Goal: Information Seeking & Learning: Check status

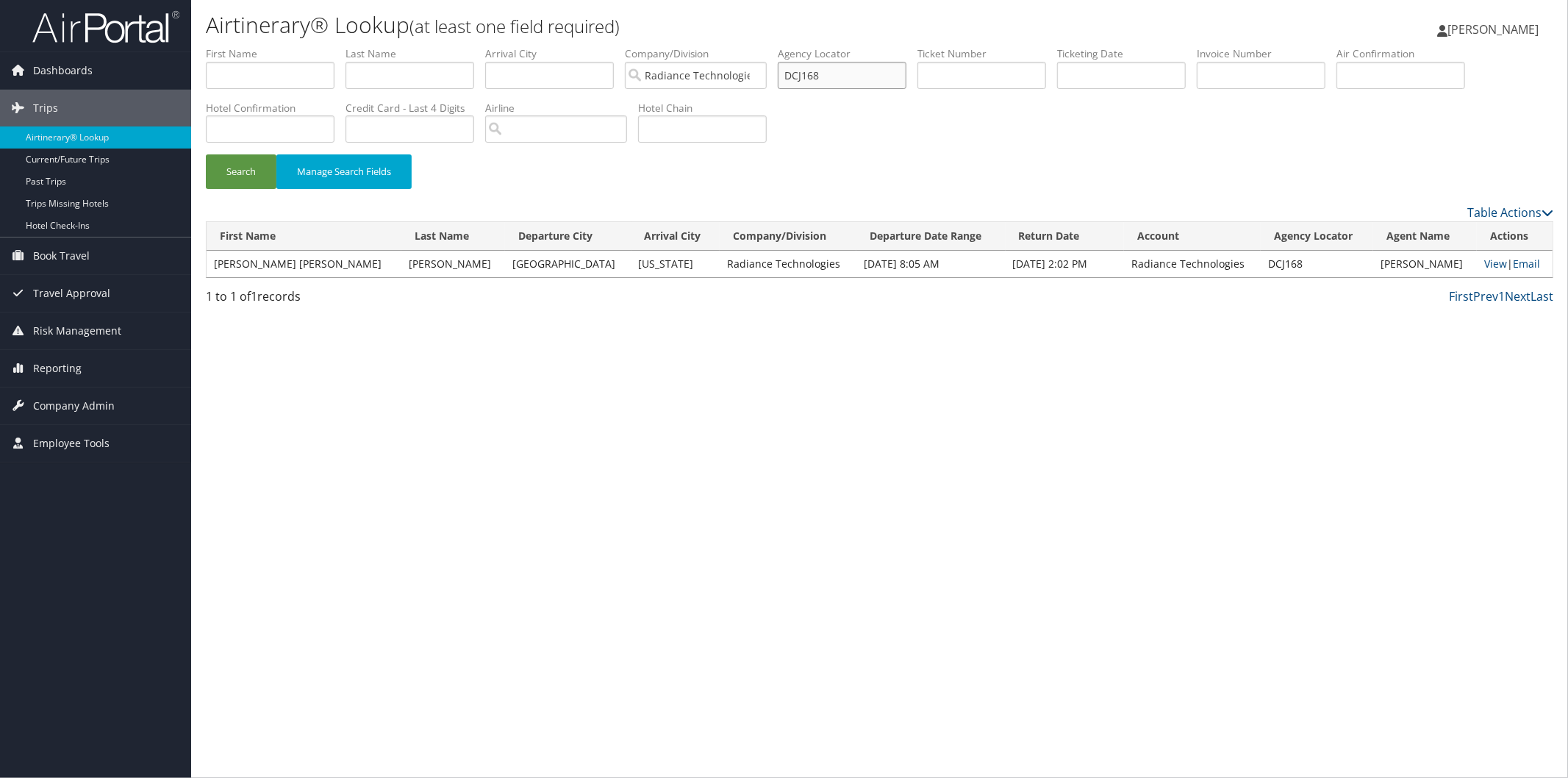
click at [878, 71] on input "DCJ168" at bounding box center [842, 75] width 128 height 27
type input "D"
click at [767, 75] on input "Radiance Technologies" at bounding box center [695, 75] width 142 height 27
paste input "BJ0N08"
click at [238, 184] on button "Search" at bounding box center [241, 172] width 71 height 35
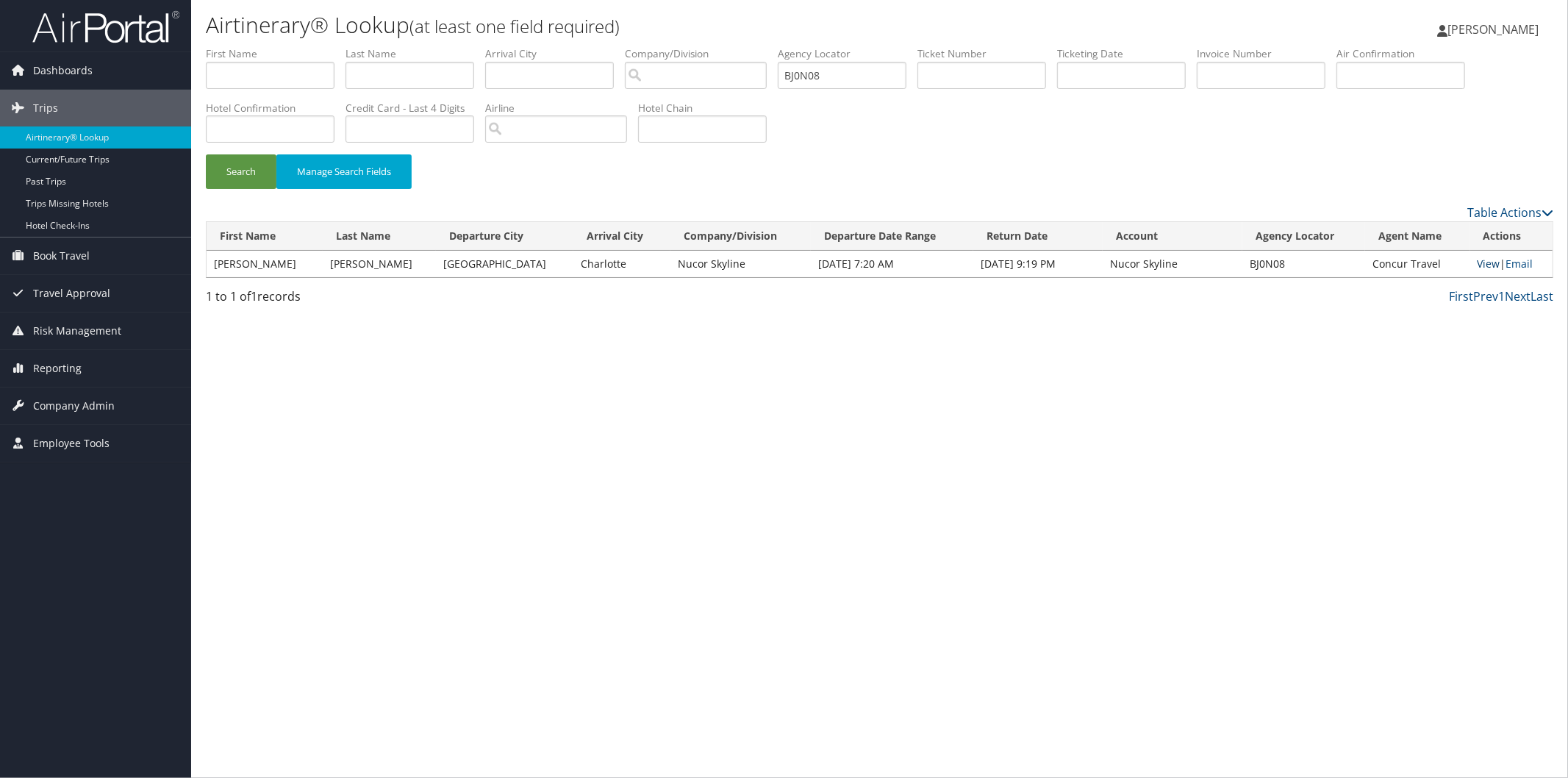
click at [1483, 259] on link "View" at bounding box center [1489, 264] width 23 height 14
click at [893, 76] on input "BJ0N08" at bounding box center [842, 75] width 128 height 27
type input "B"
paste input "BJ2PMM"
type input "BJ2PMM"
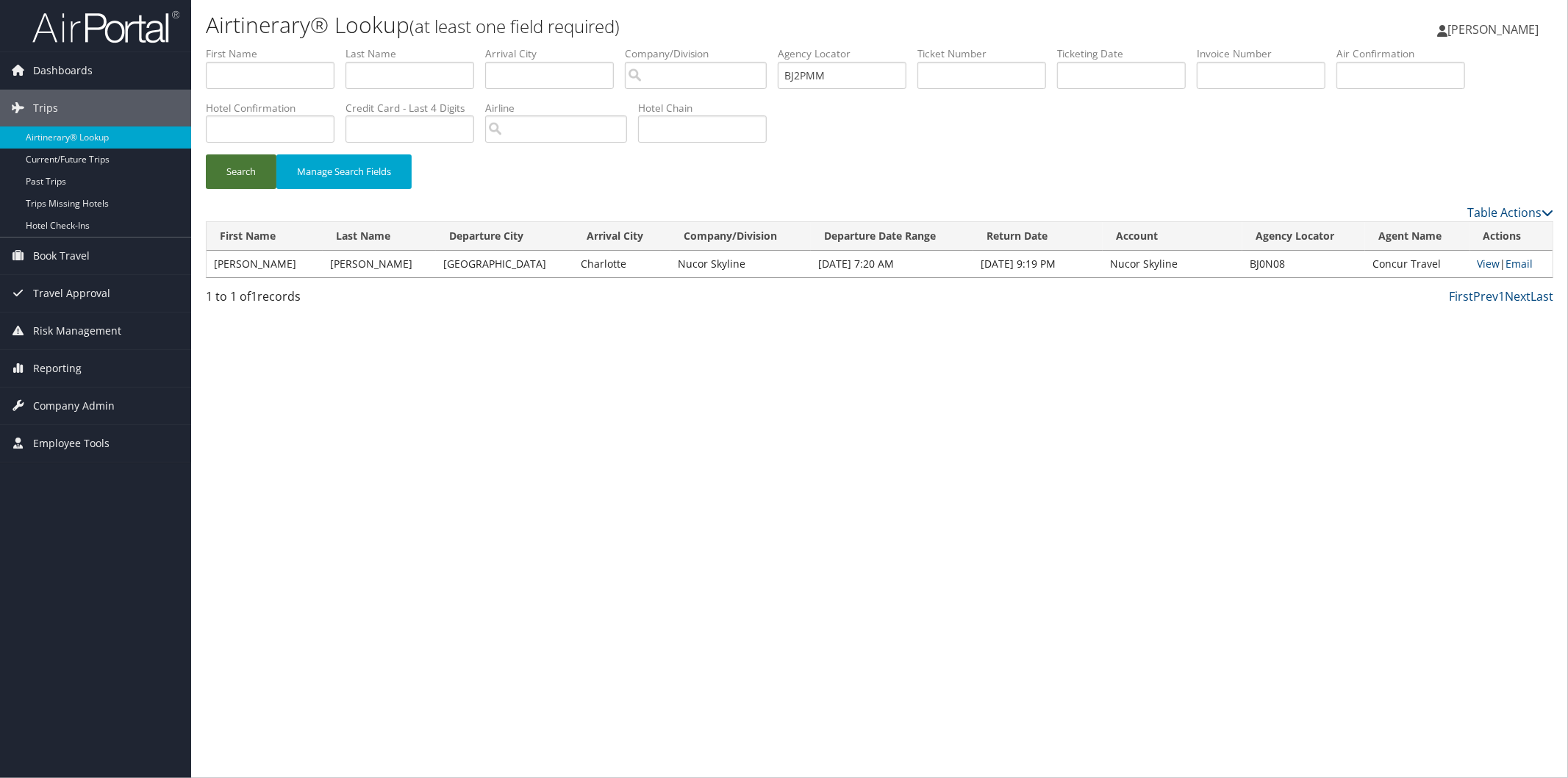
click at [246, 170] on button "Search" at bounding box center [241, 172] width 71 height 35
click at [1478, 265] on link "View" at bounding box center [1487, 264] width 23 height 14
click at [65, 393] on span "Company Admin" at bounding box center [74, 406] width 82 height 36
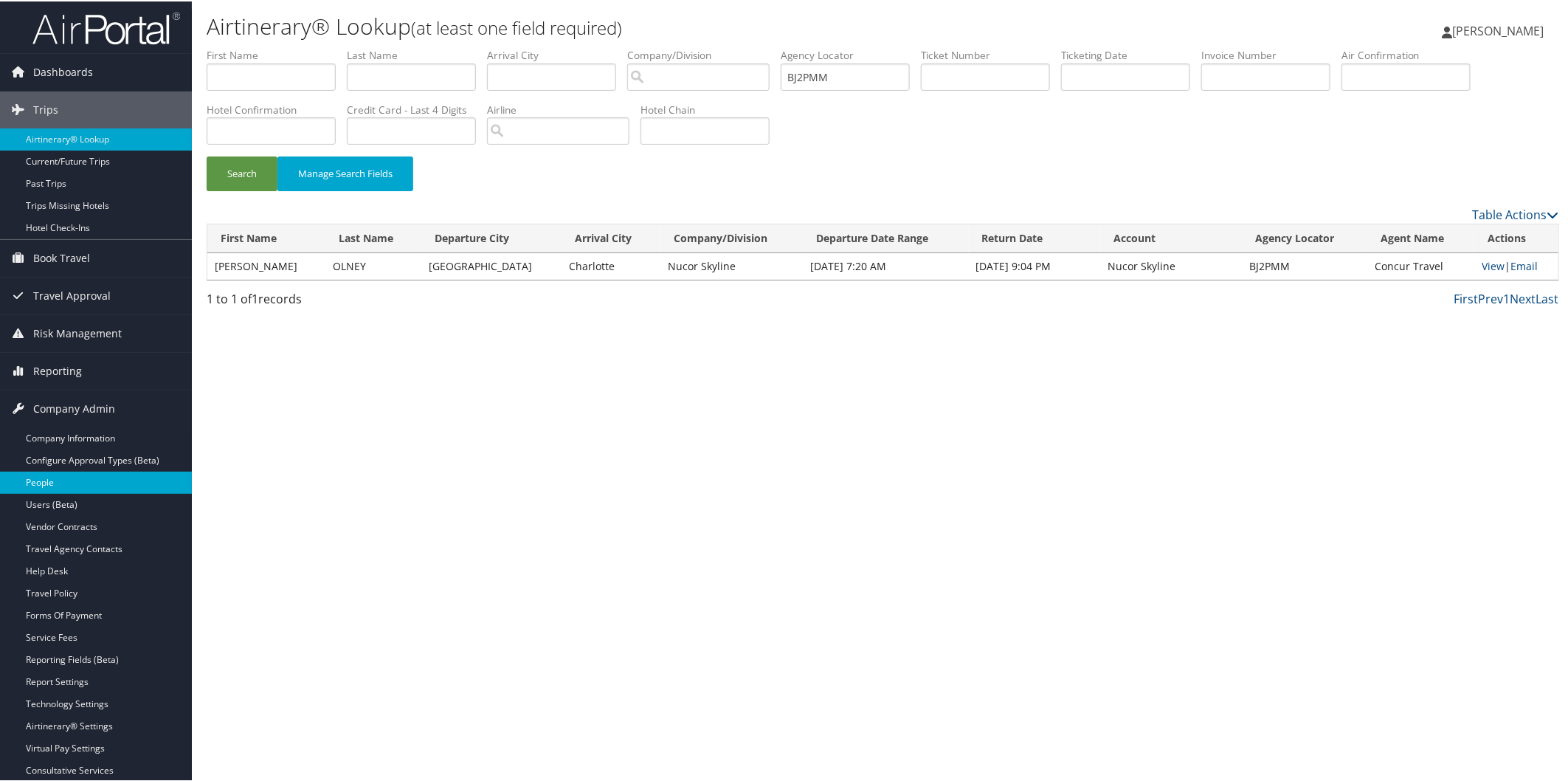
click at [72, 474] on link "People" at bounding box center [96, 482] width 192 height 22
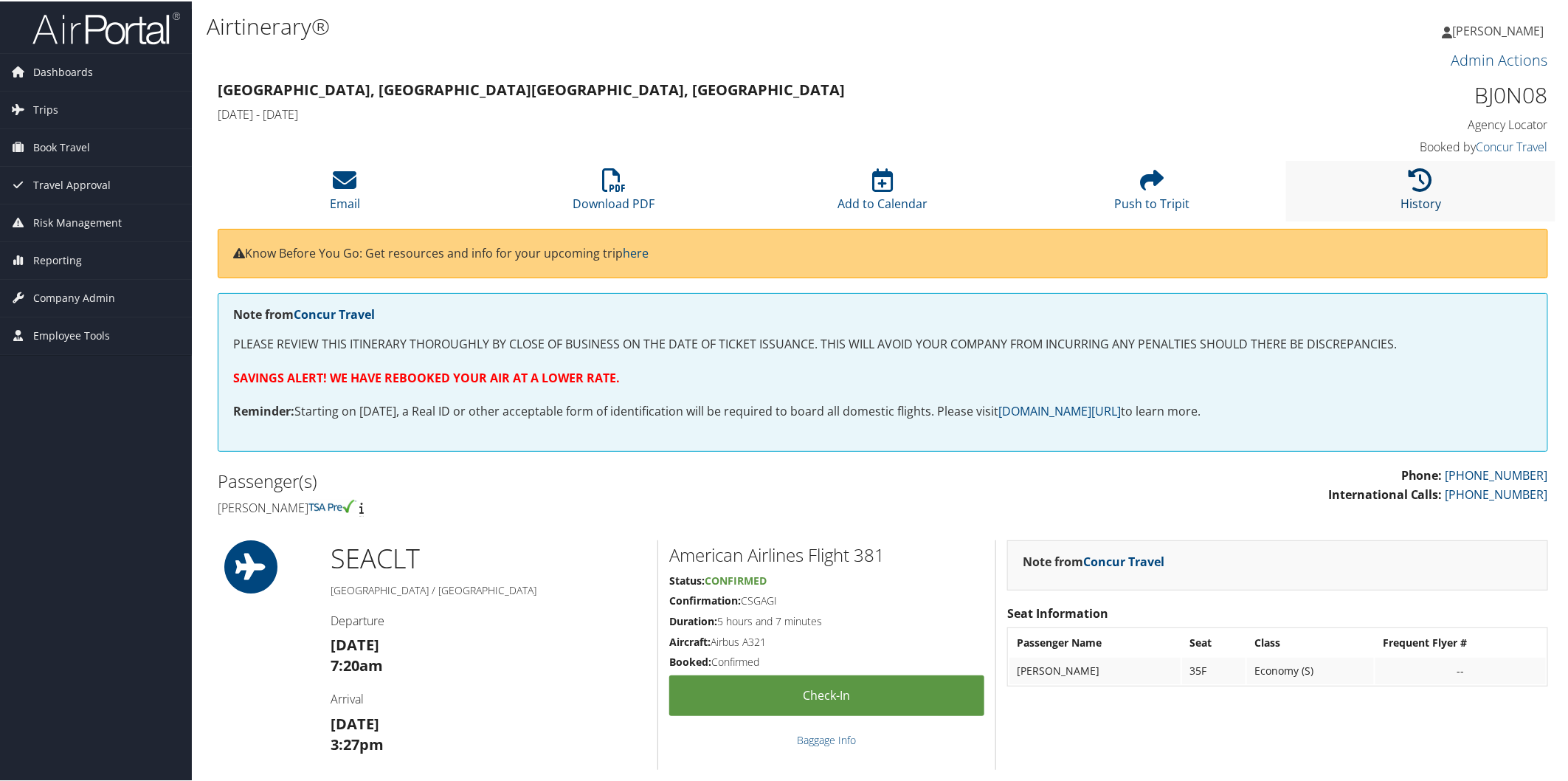
click at [1420, 181] on icon at bounding box center [1422, 179] width 24 height 24
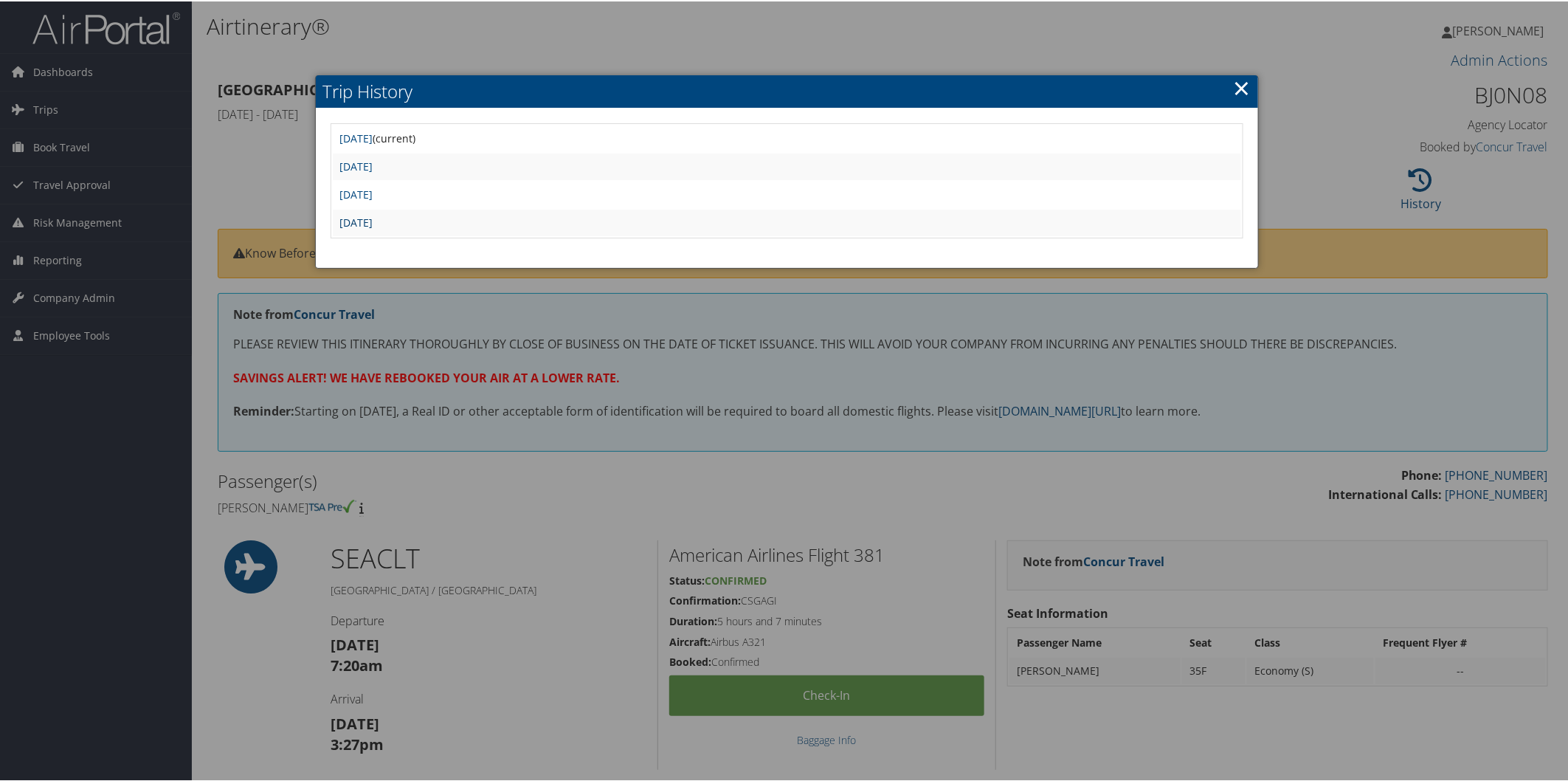
click at [373, 217] on link "Mon Feb 24 16:46:22 MST 2025" at bounding box center [357, 221] width 33 height 14
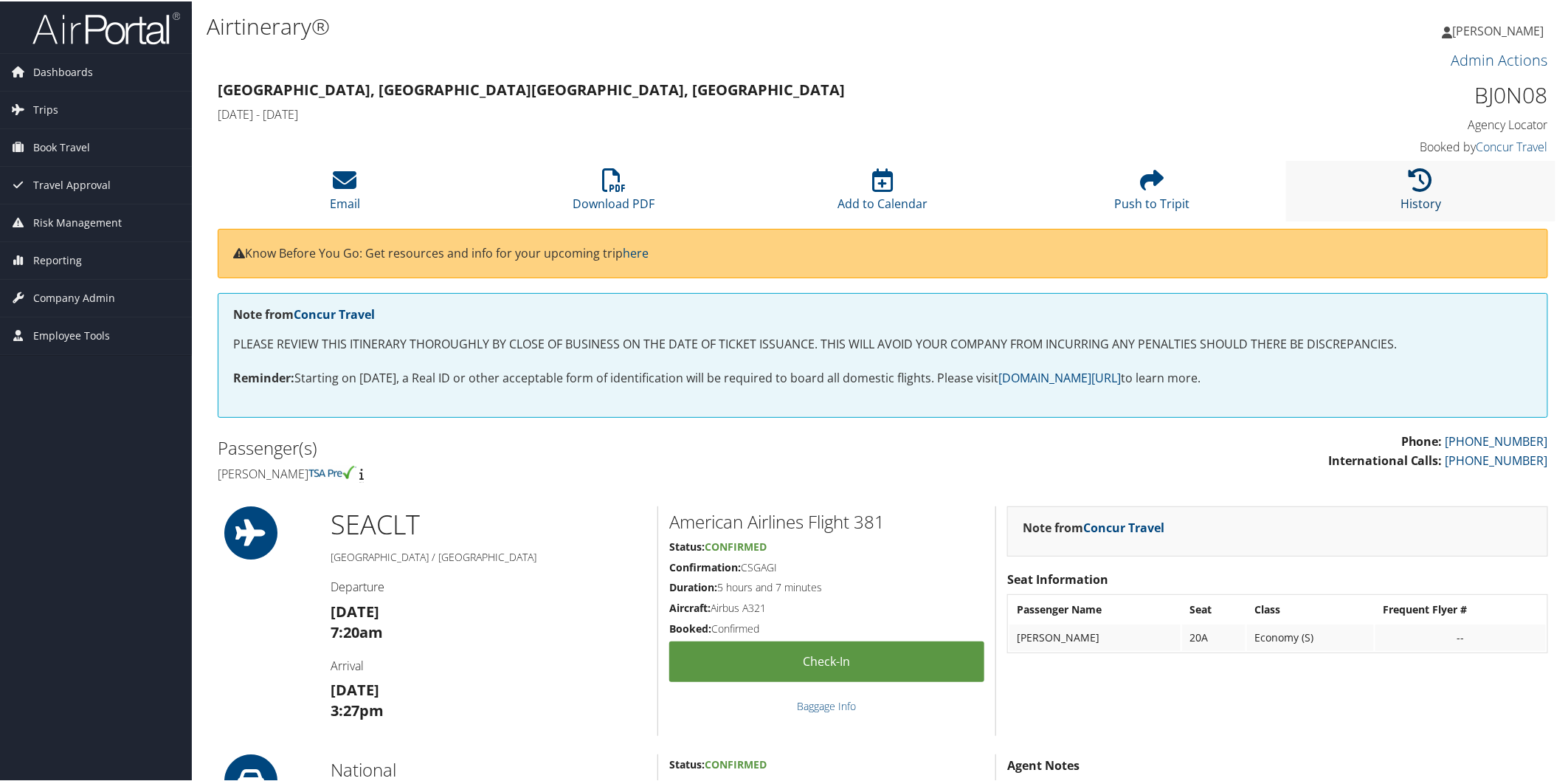
click at [1426, 180] on icon at bounding box center [1422, 179] width 24 height 24
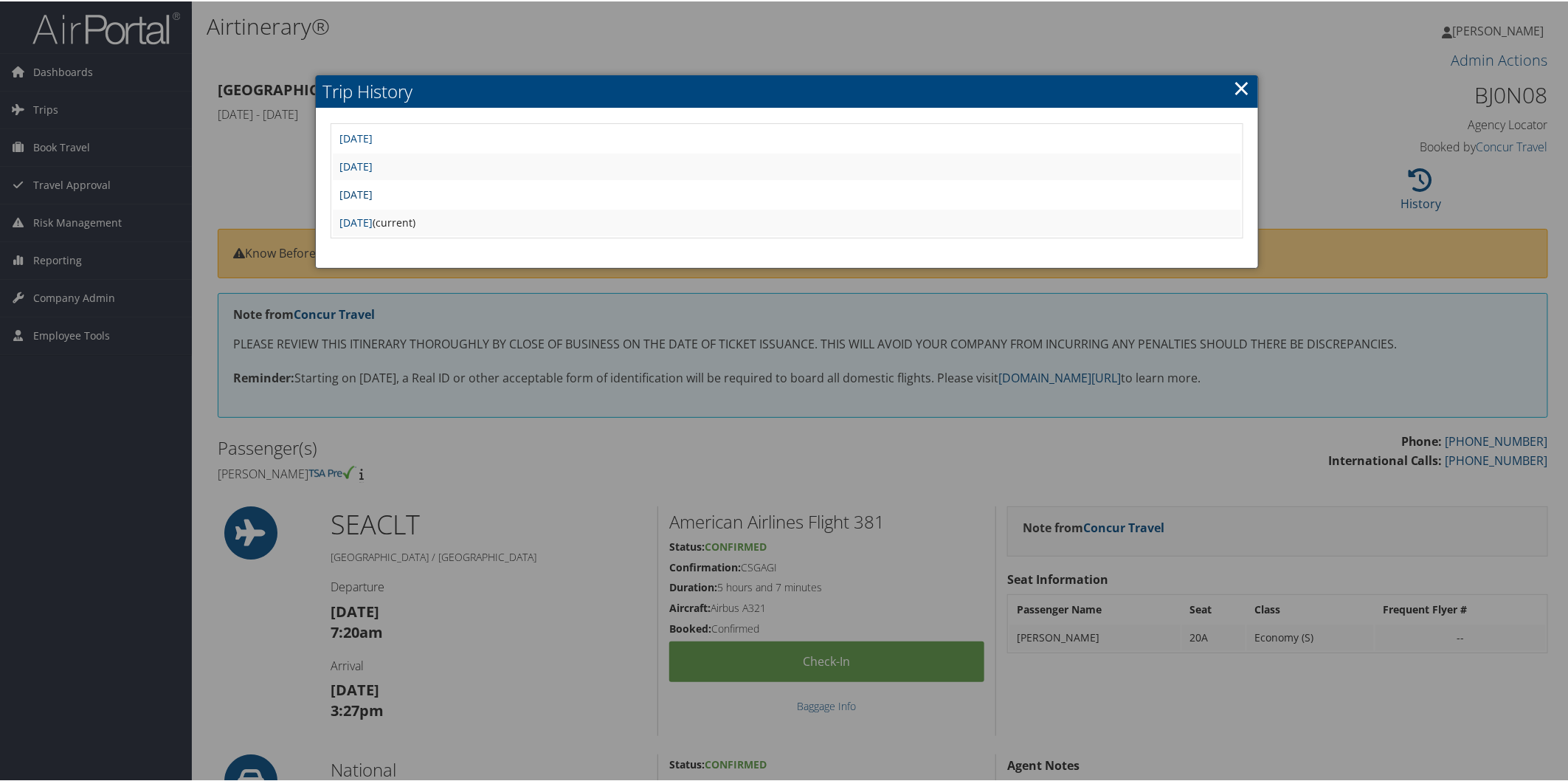
click at [373, 196] on link "Mon Feb 24 16:49:22 MST 2025" at bounding box center [357, 193] width 33 height 14
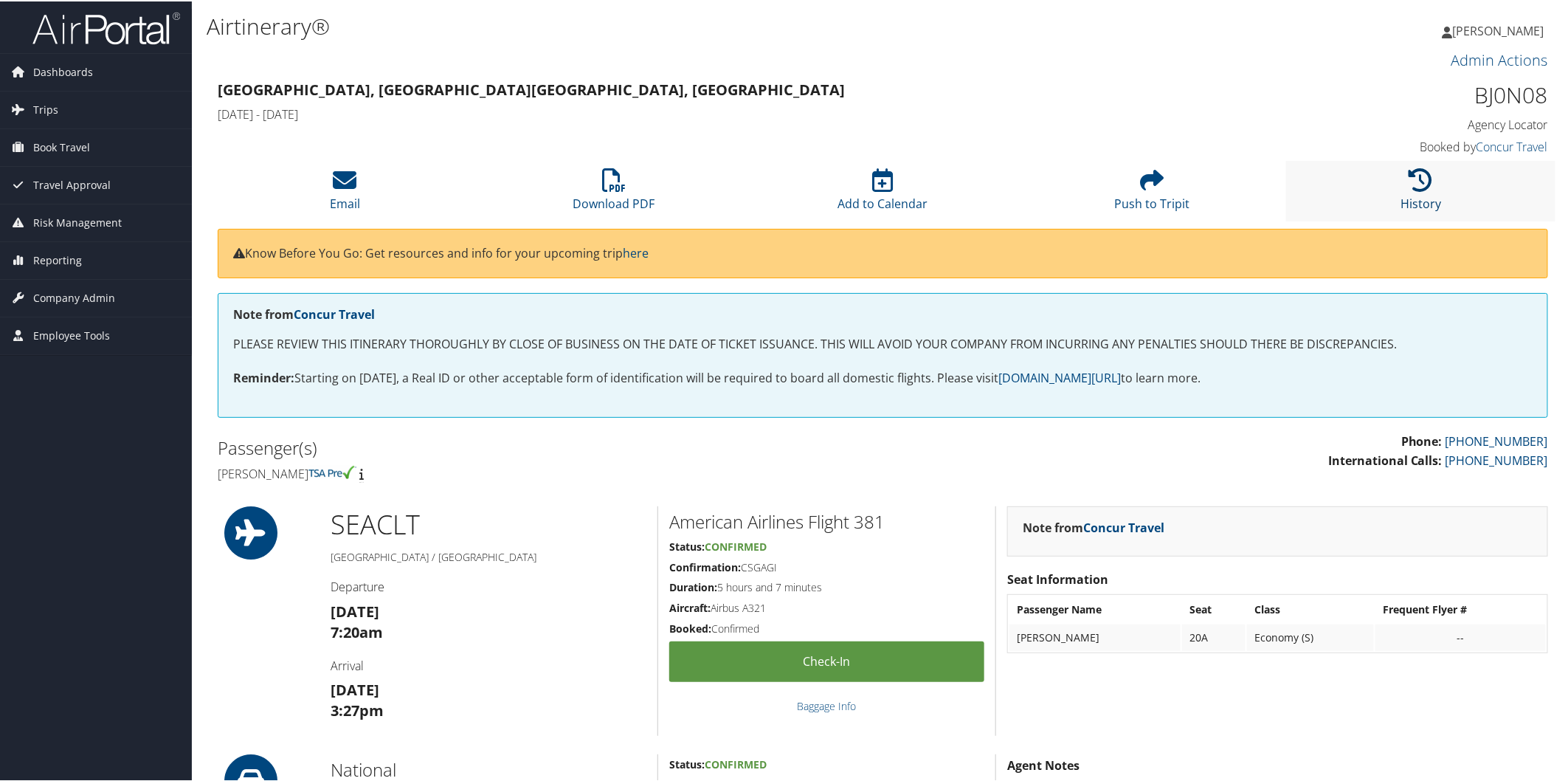
click at [1422, 179] on icon at bounding box center [1422, 179] width 24 height 24
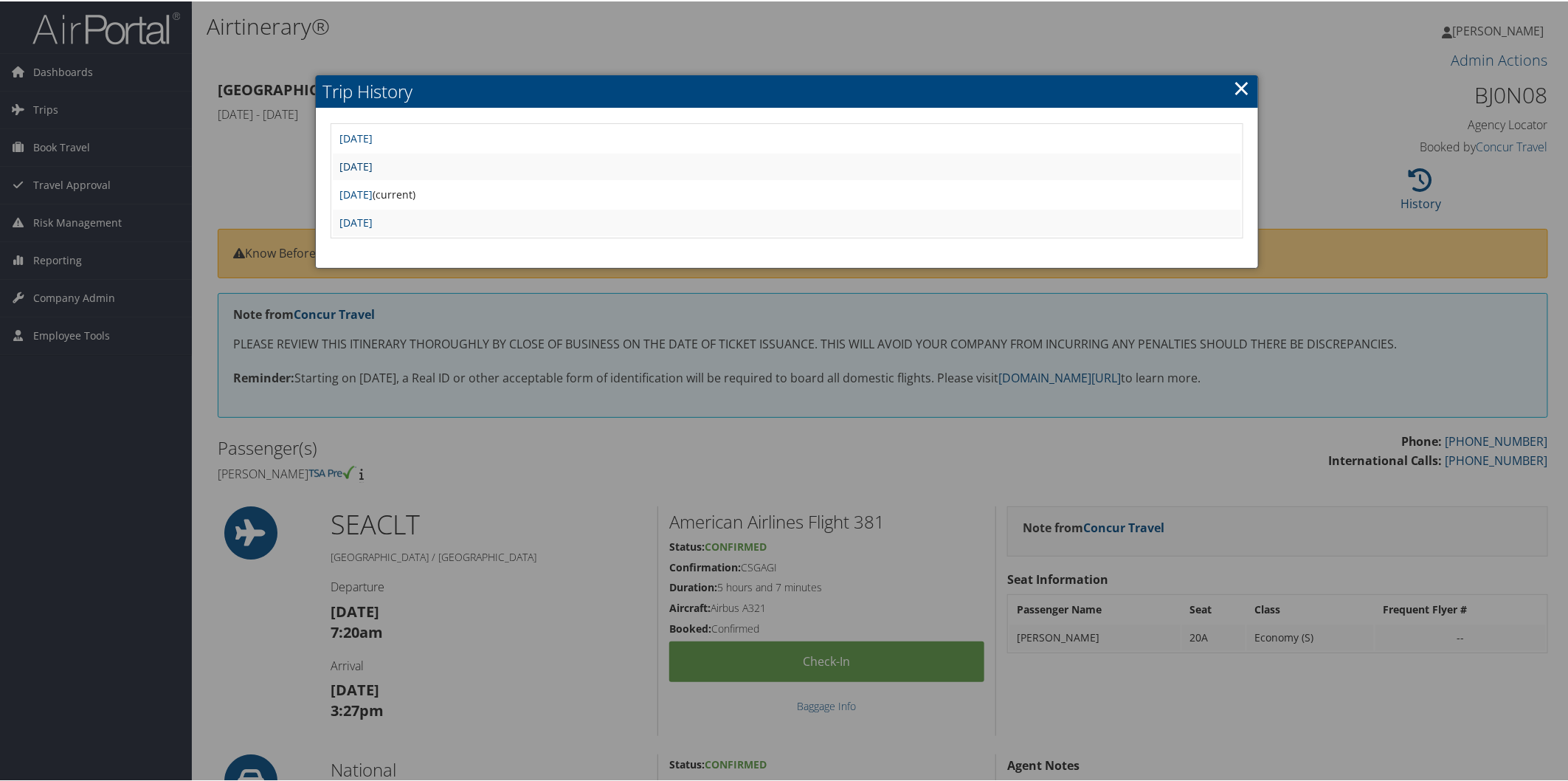
click at [373, 161] on link "[DATE]" at bounding box center [357, 165] width 33 height 14
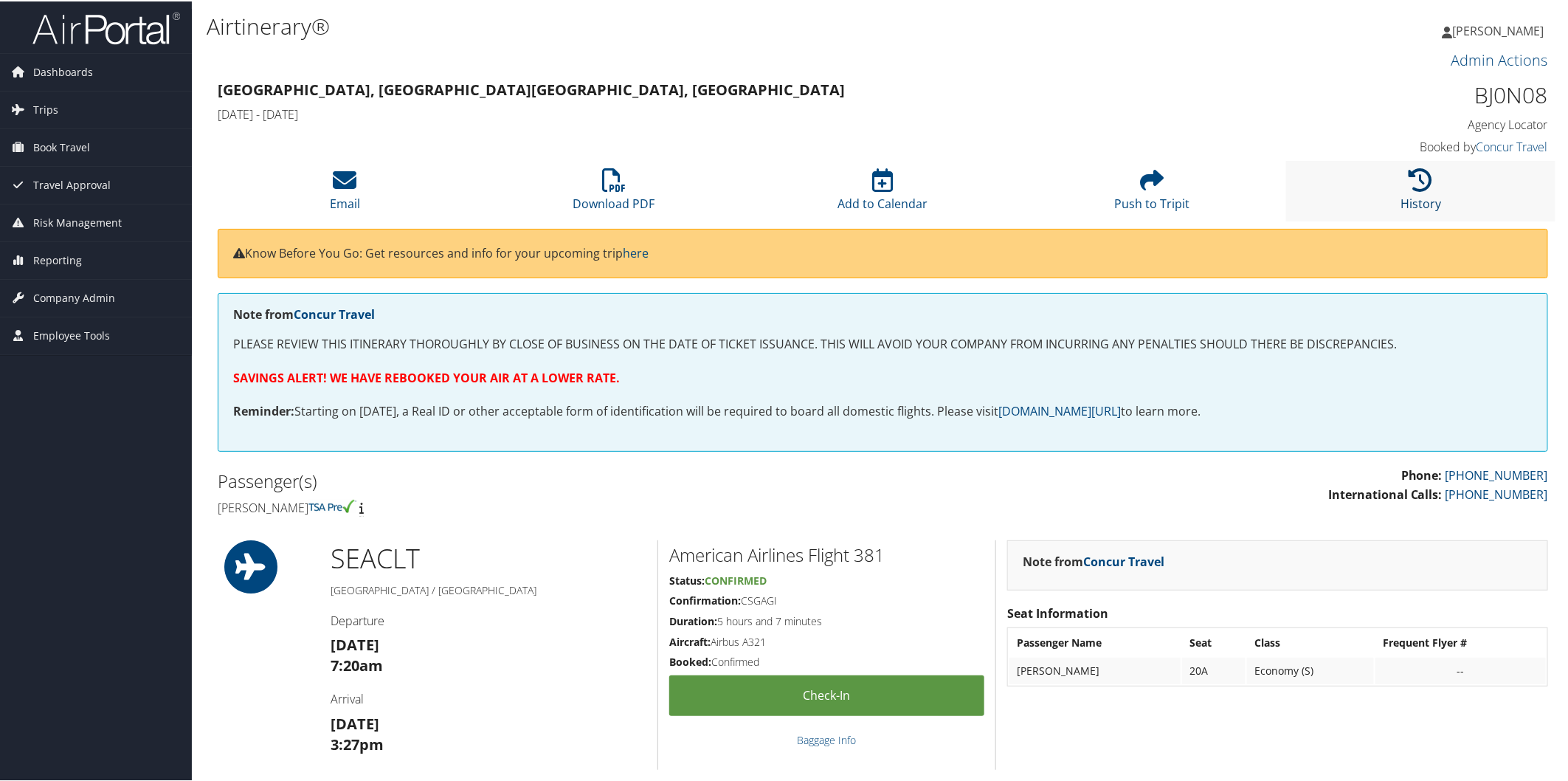
click at [1422, 168] on icon at bounding box center [1422, 179] width 24 height 24
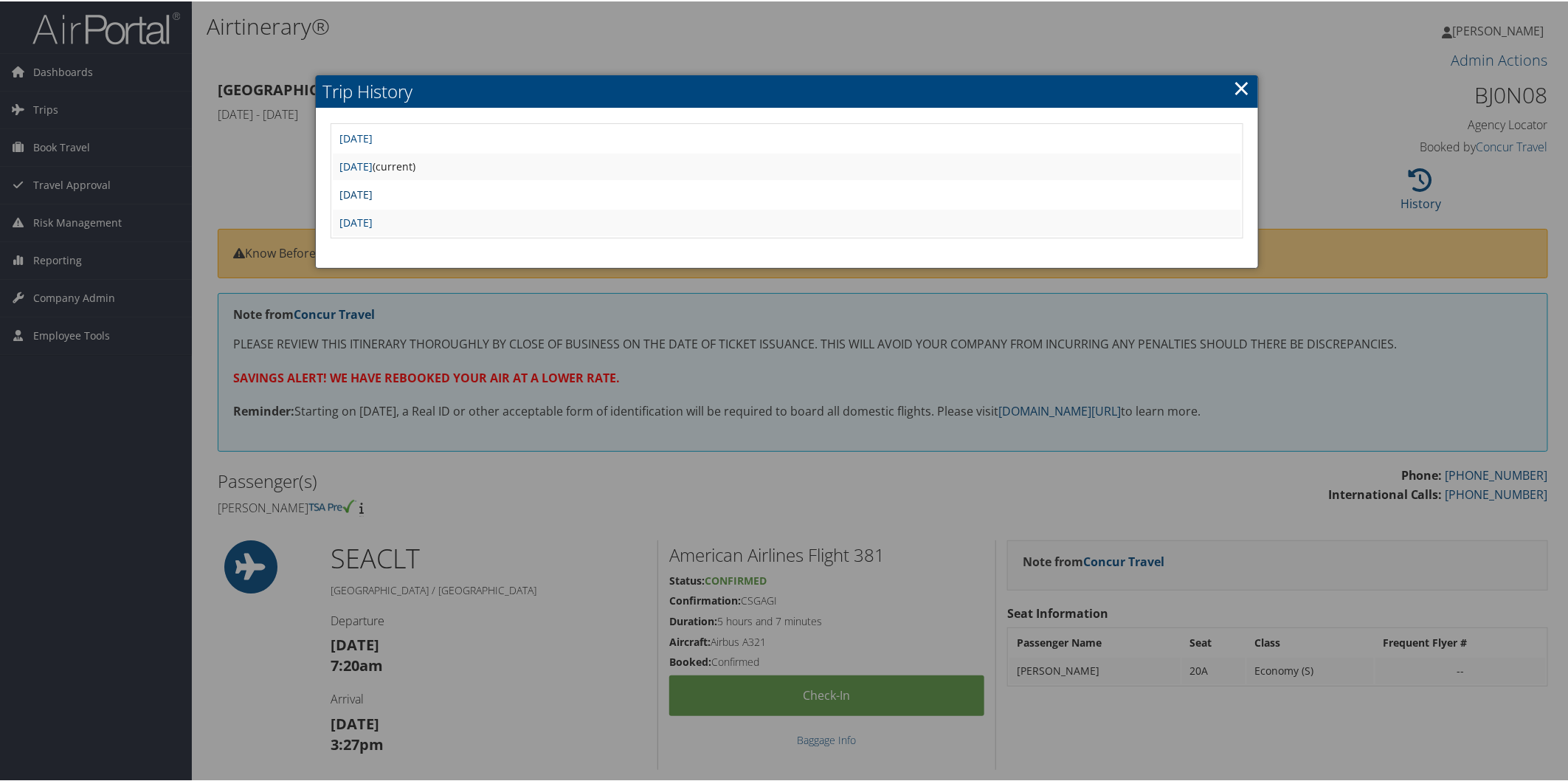
click at [373, 189] on link "Mon Feb 24 16:49:22 MST 2025" at bounding box center [357, 193] width 33 height 14
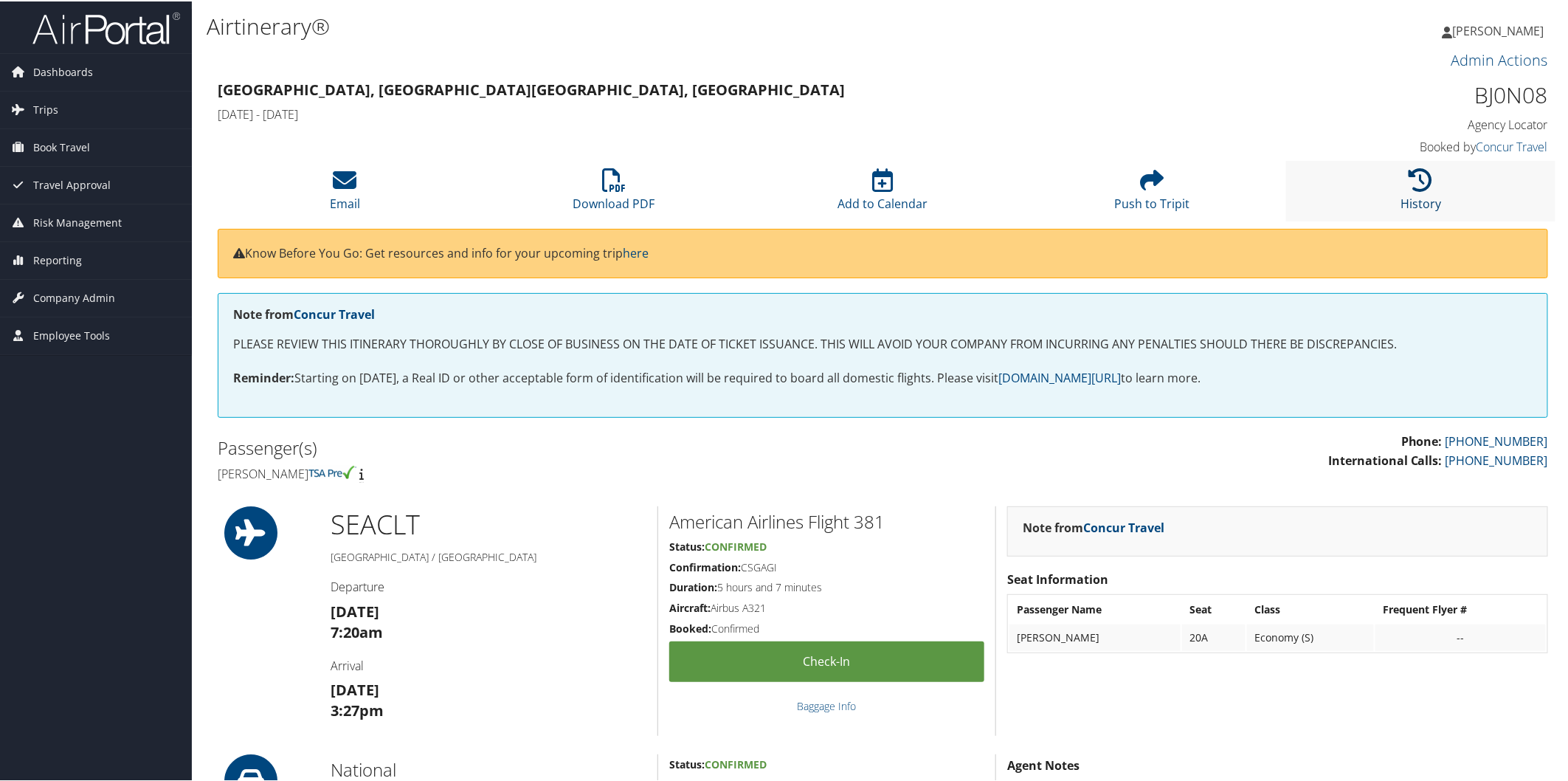
click at [1414, 180] on icon at bounding box center [1422, 179] width 24 height 24
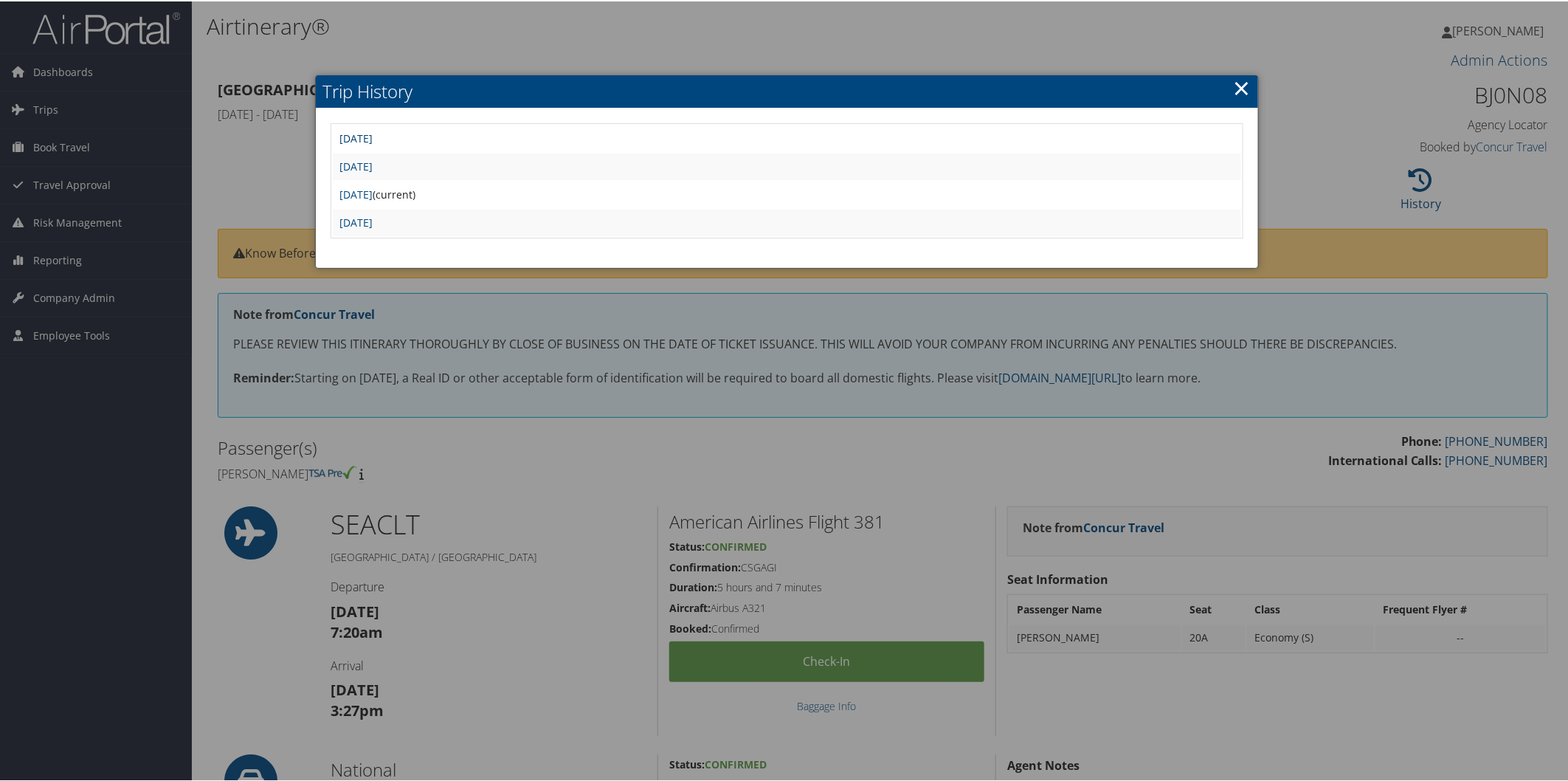
click at [373, 131] on link "[DATE]" at bounding box center [357, 137] width 33 height 14
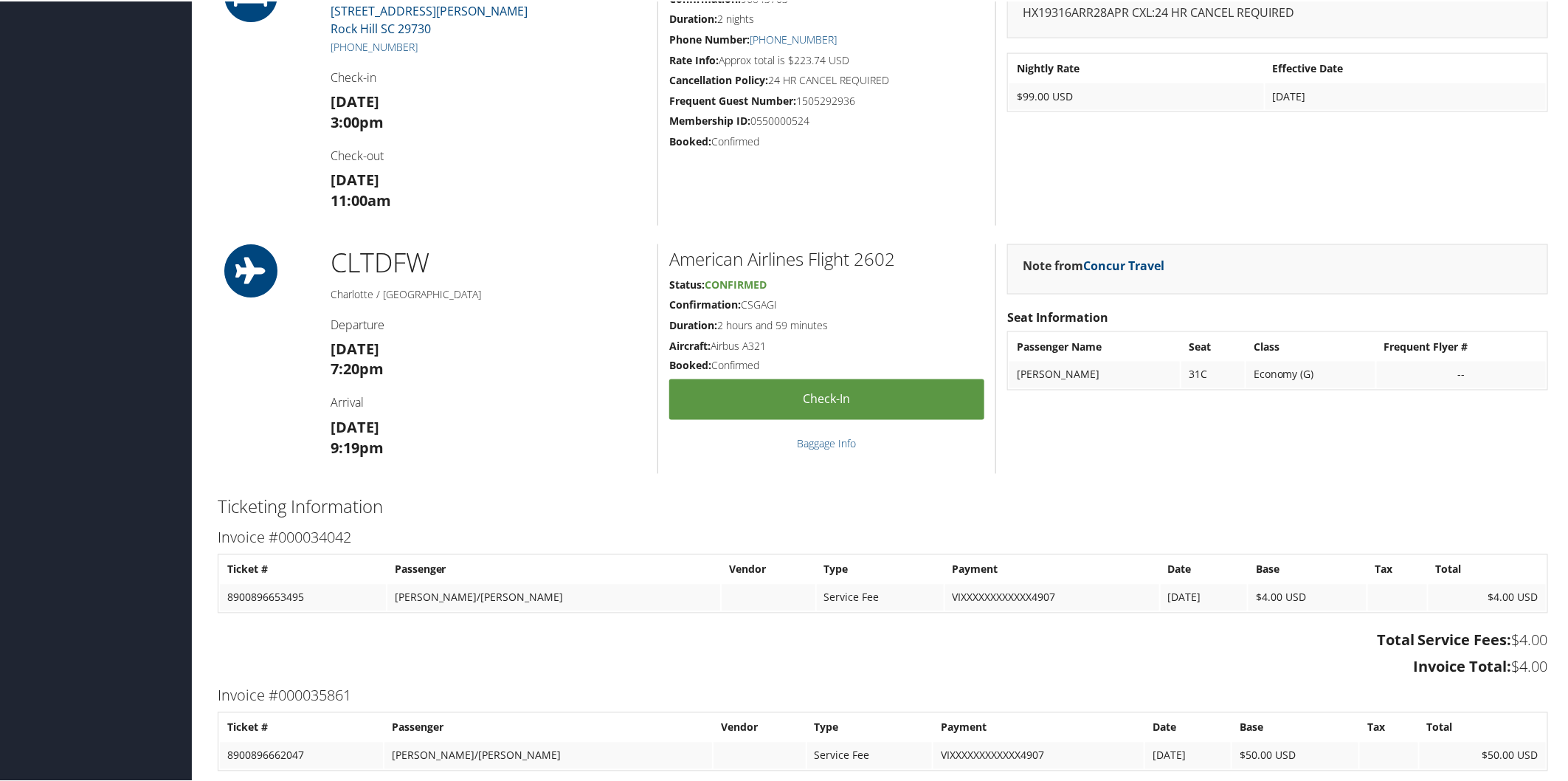
scroll to position [1041, 0]
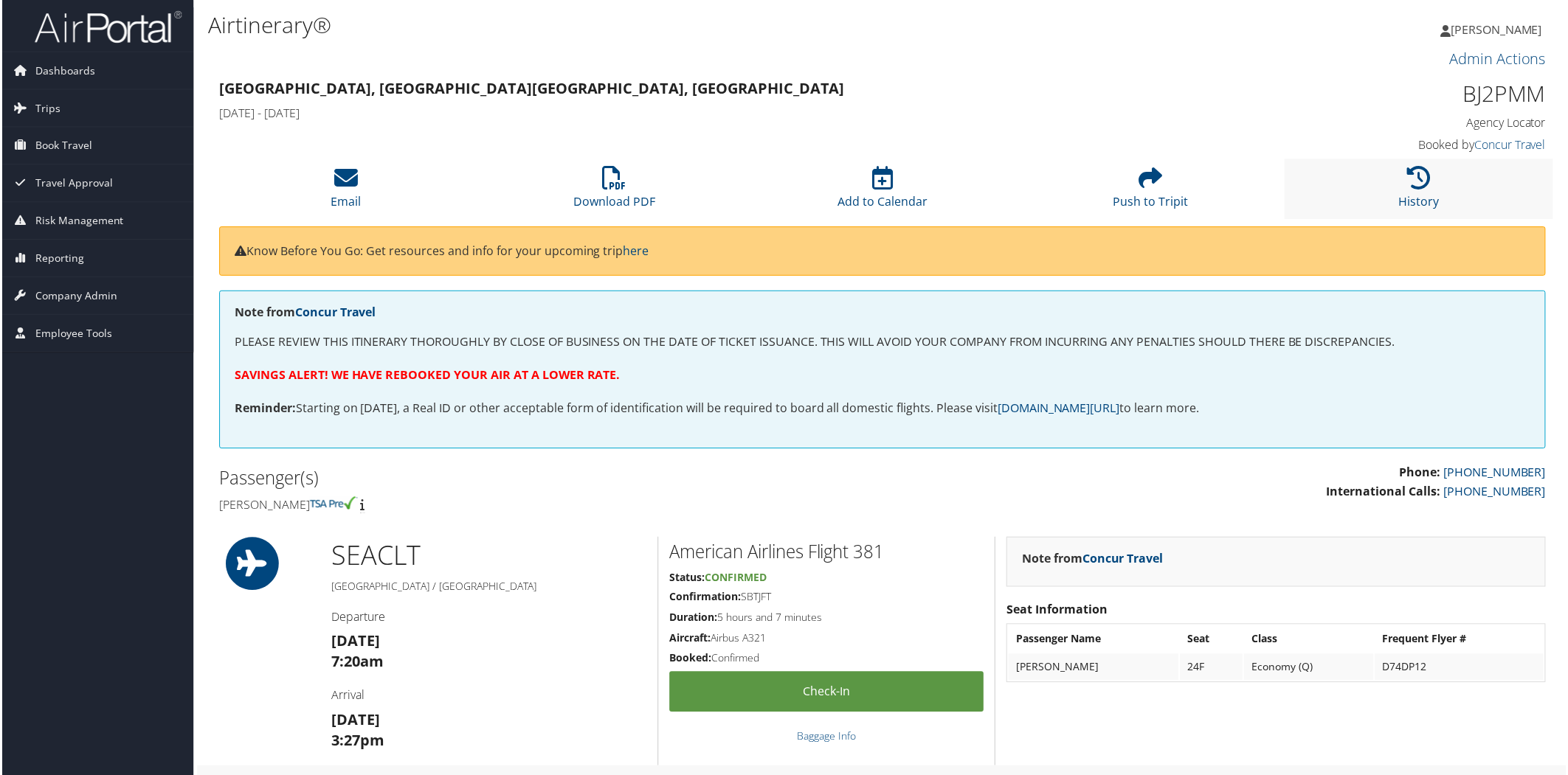
click at [1428, 176] on li "History" at bounding box center [1421, 189] width 269 height 60
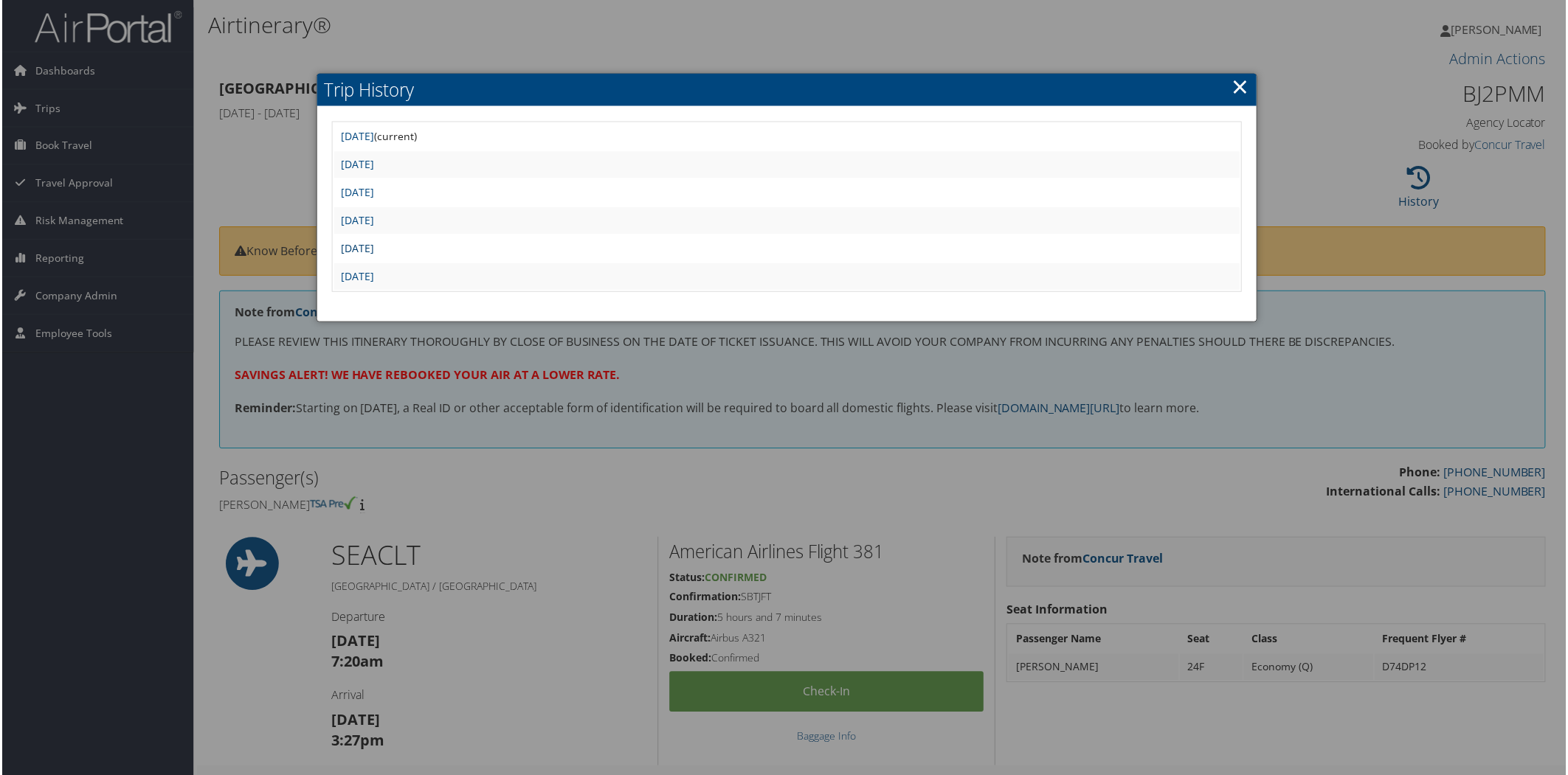
click at [373, 242] on link "Mon Feb 24 23:45:21 MST 2025" at bounding box center [357, 249] width 33 height 14
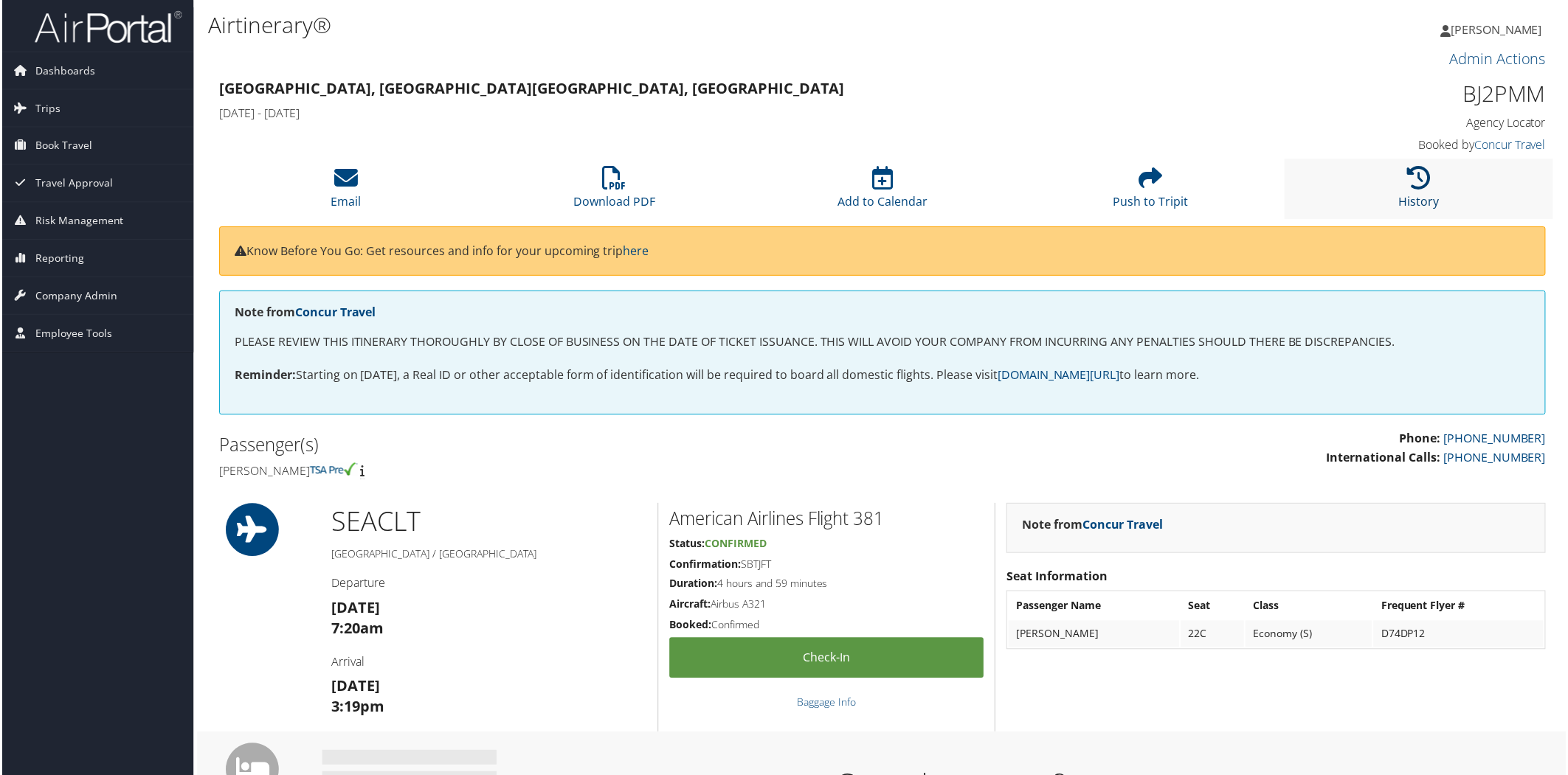
click at [1410, 180] on icon at bounding box center [1422, 179] width 24 height 24
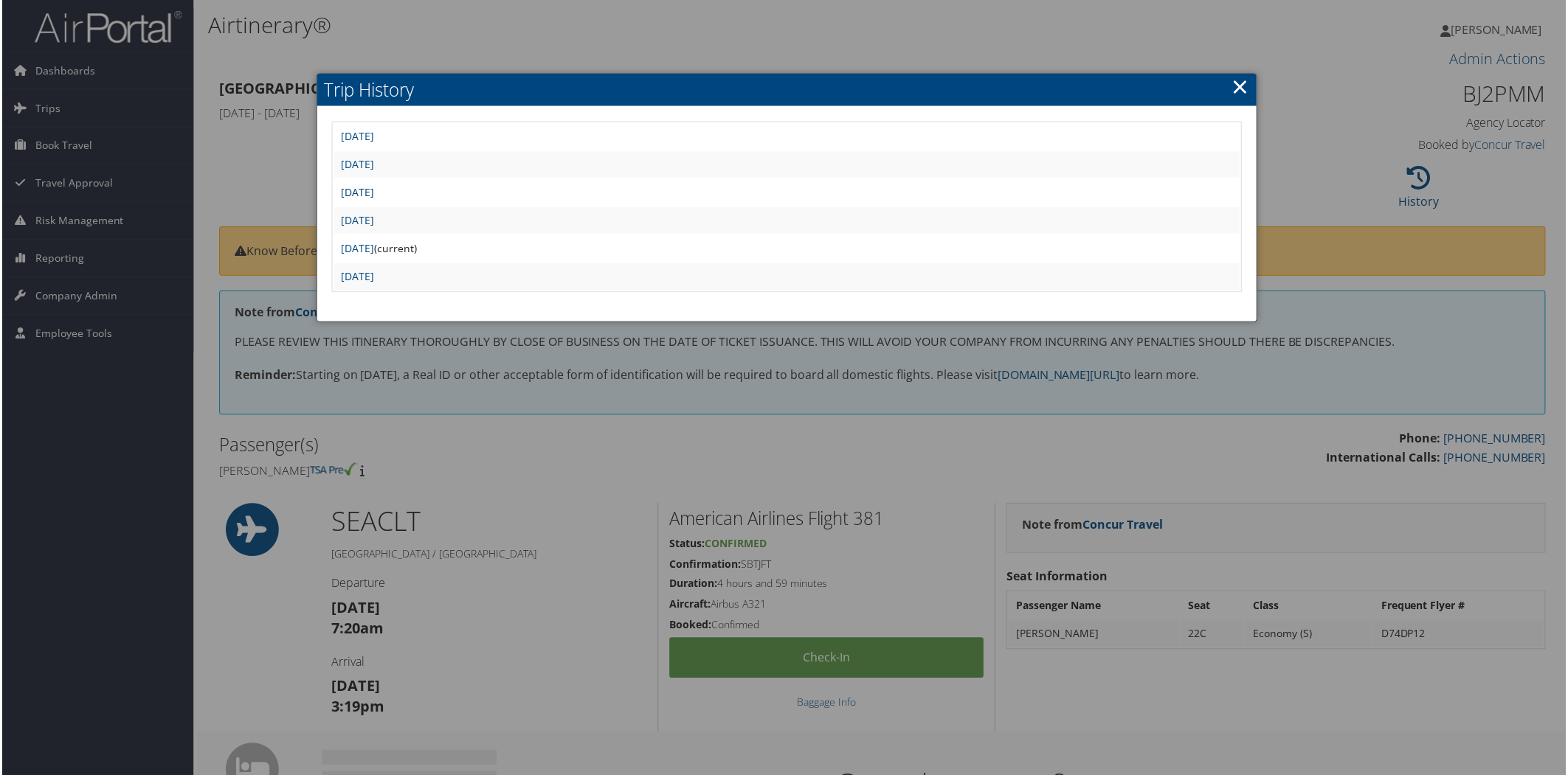
click at [373, 188] on link "Tue Feb 25 19:32:28 MST 2025" at bounding box center [357, 193] width 33 height 14
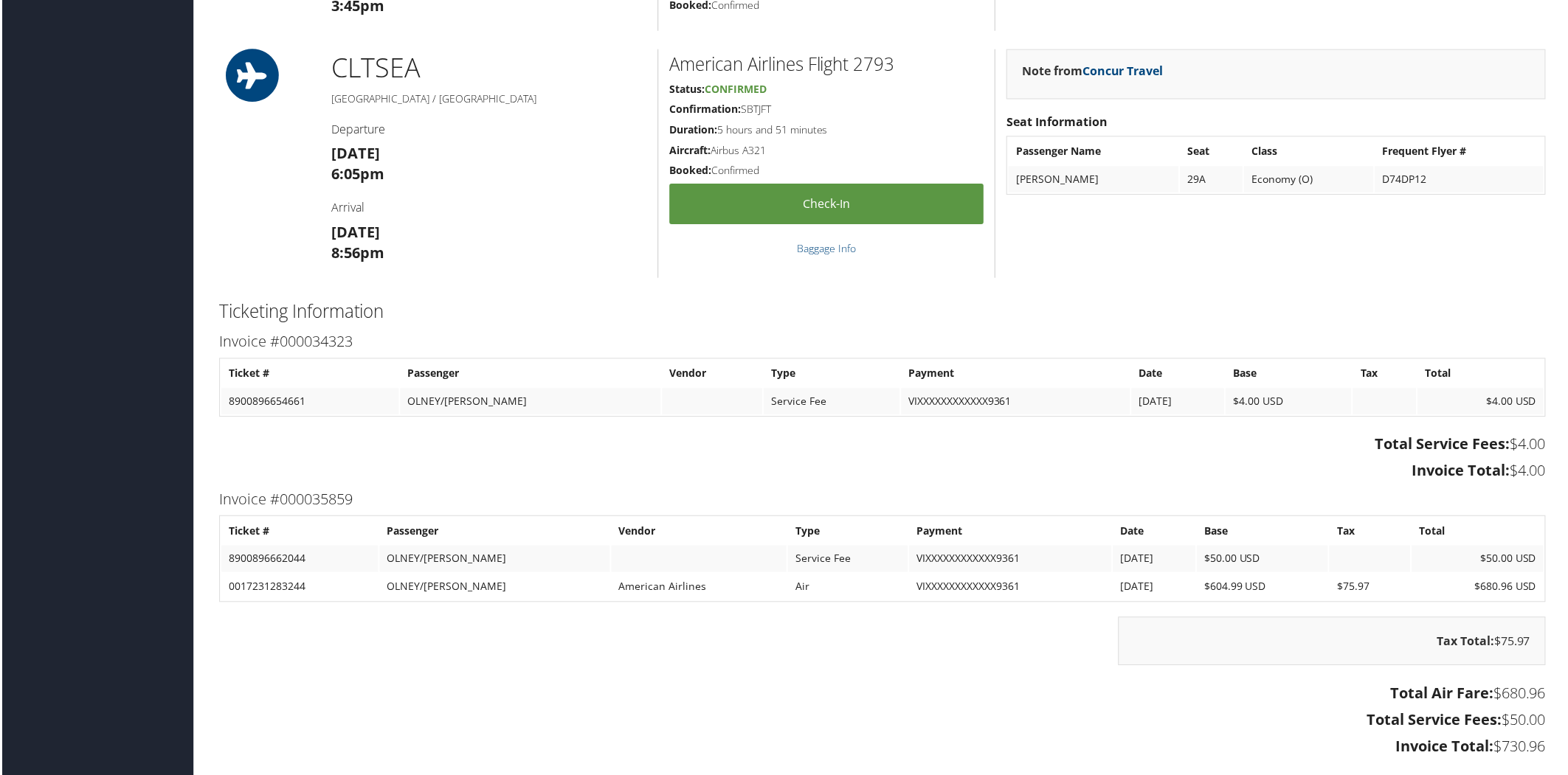
scroll to position [601, 0]
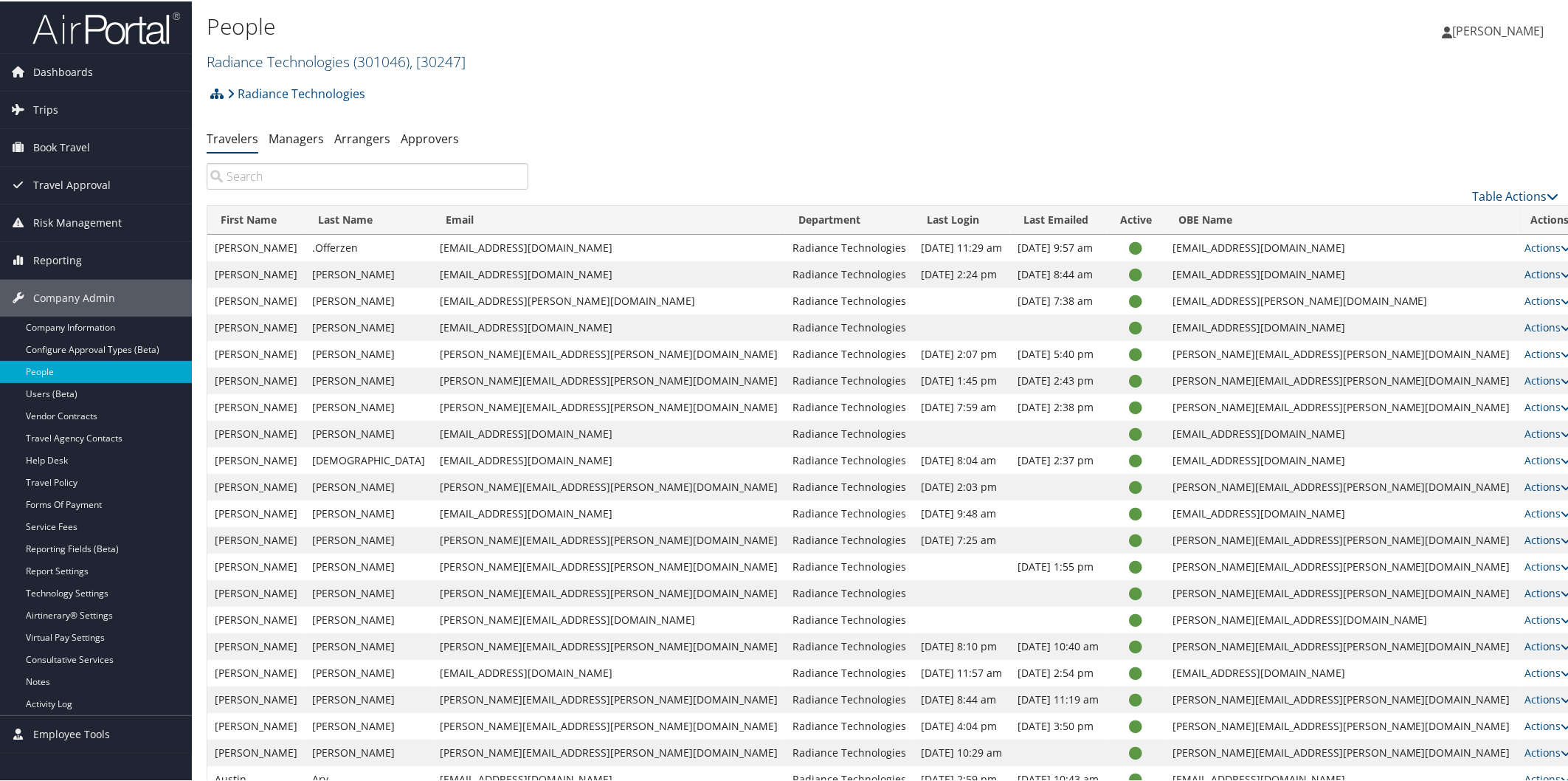
click at [320, 53] on link "Radiance Technologies ( 301046 ) , [ 30247 ]" at bounding box center [336, 60] width 259 height 20
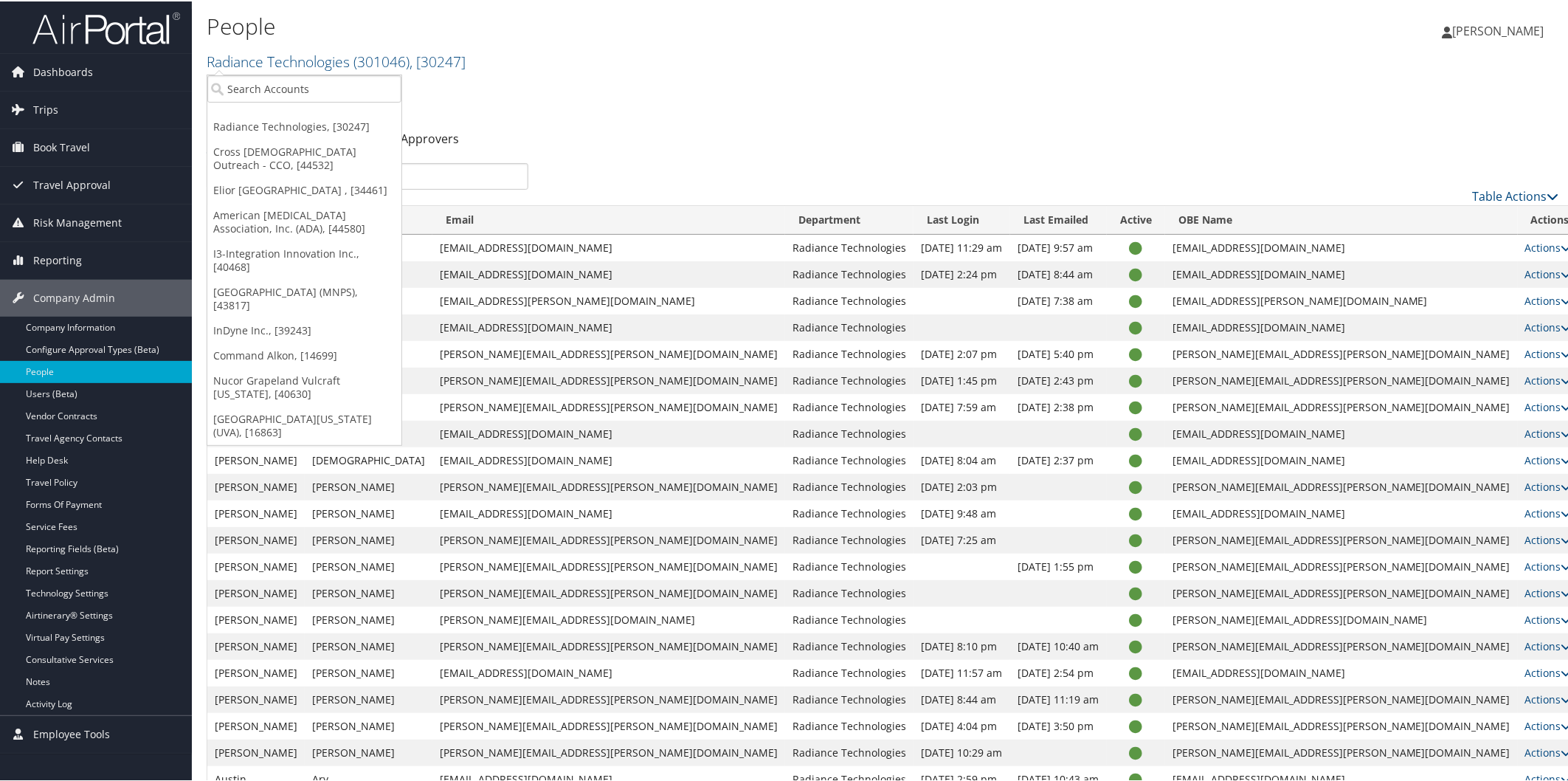
click at [240, 405] on link "[GEOGRAPHIC_DATA][US_STATE] (UVA), [16863]" at bounding box center [305, 424] width 194 height 38
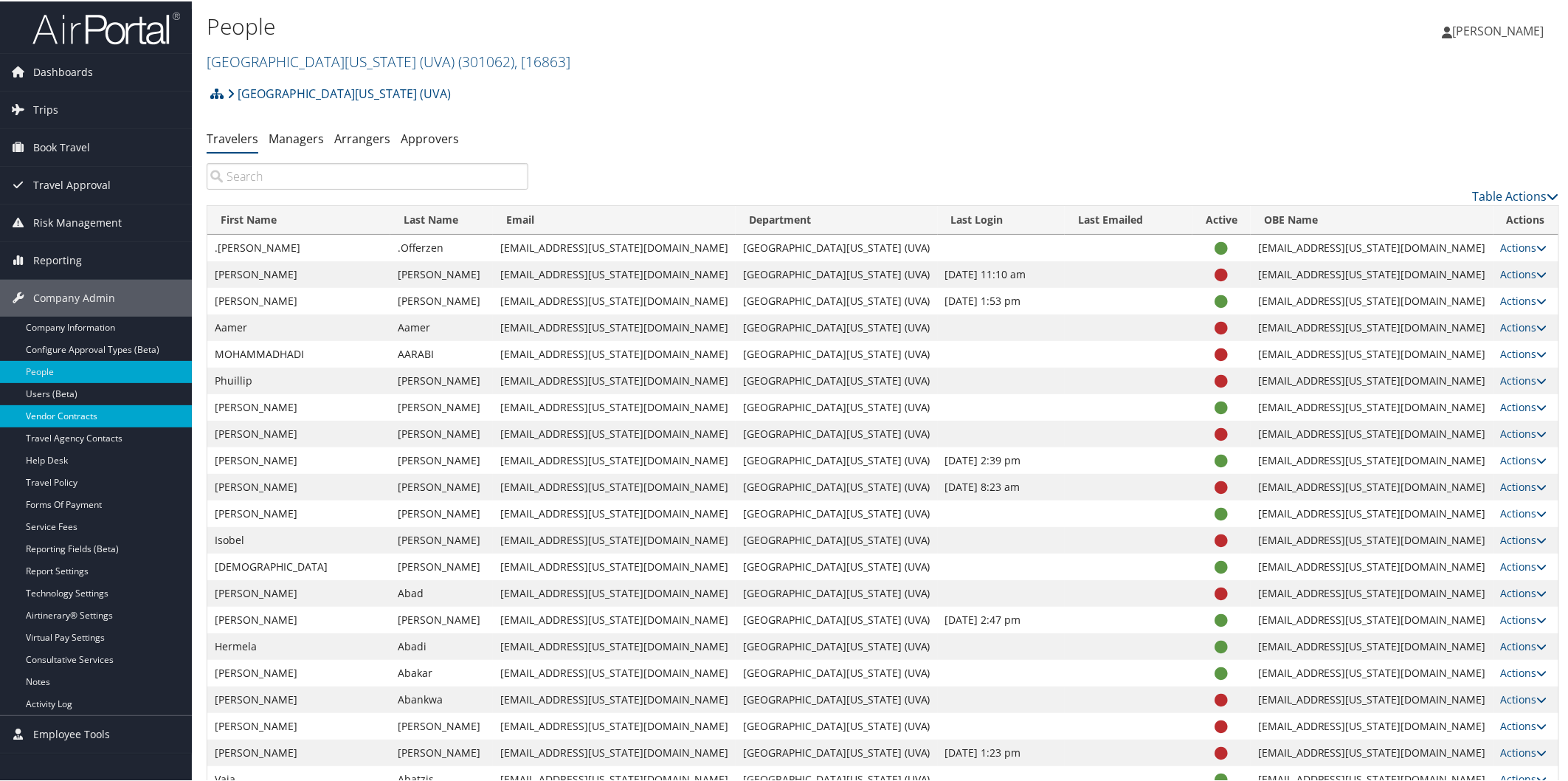
click at [96, 408] on link "Vendor Contracts" at bounding box center [96, 415] width 192 height 22
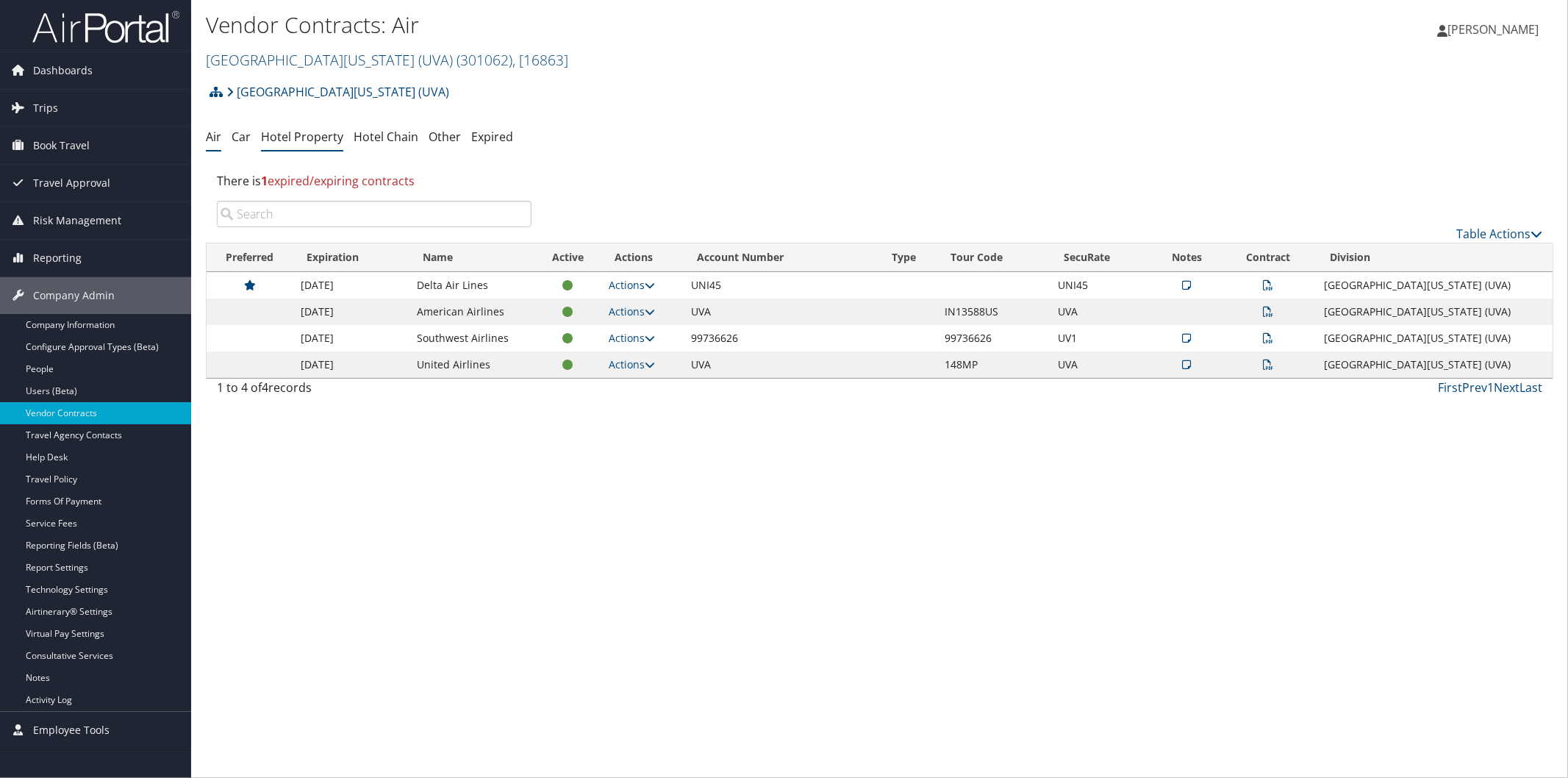
click at [292, 134] on link "Hotel Property" at bounding box center [302, 136] width 82 height 16
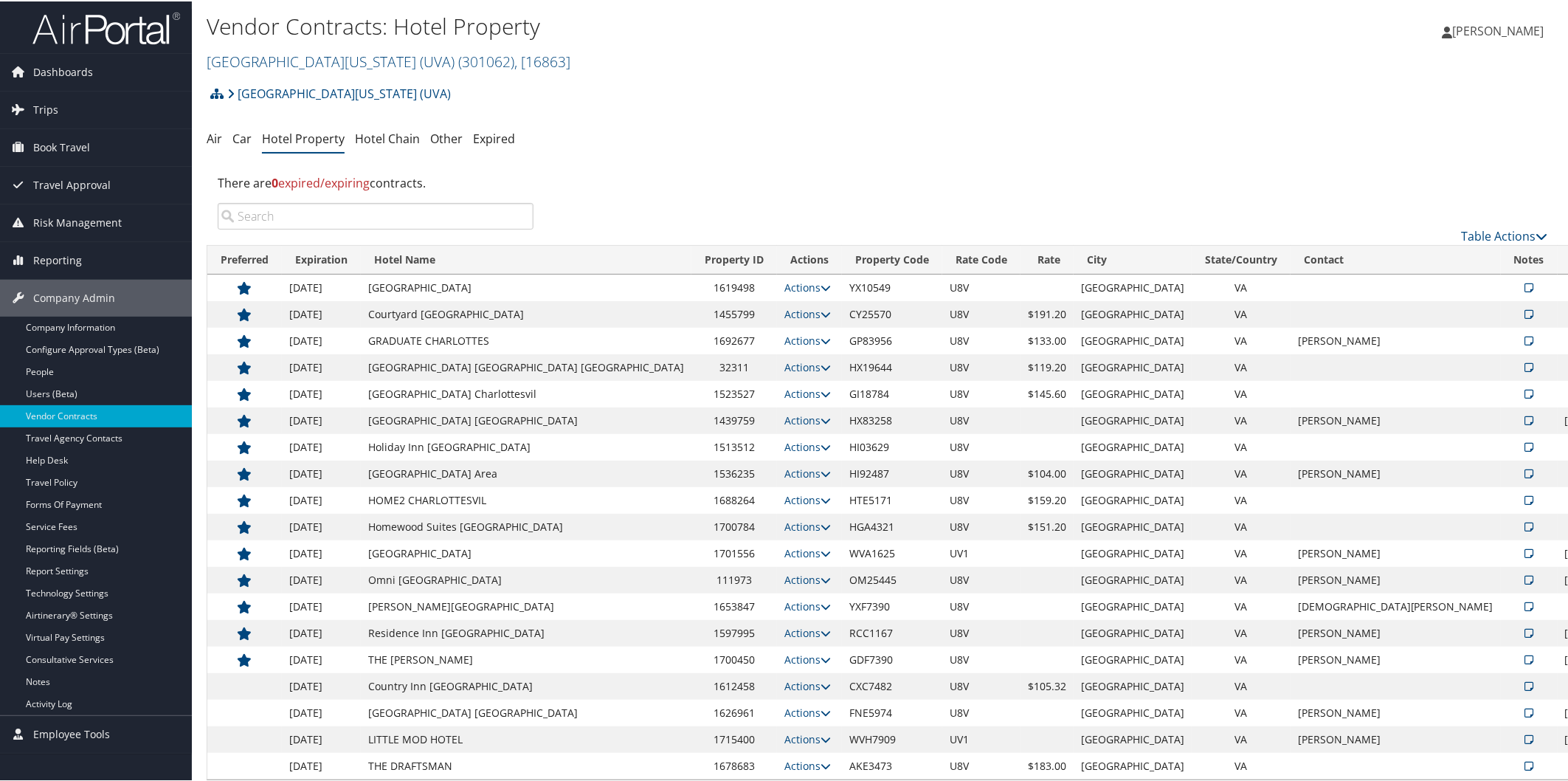
scroll to position [23, 0]
